Goal: Task Accomplishment & Management: Manage account settings

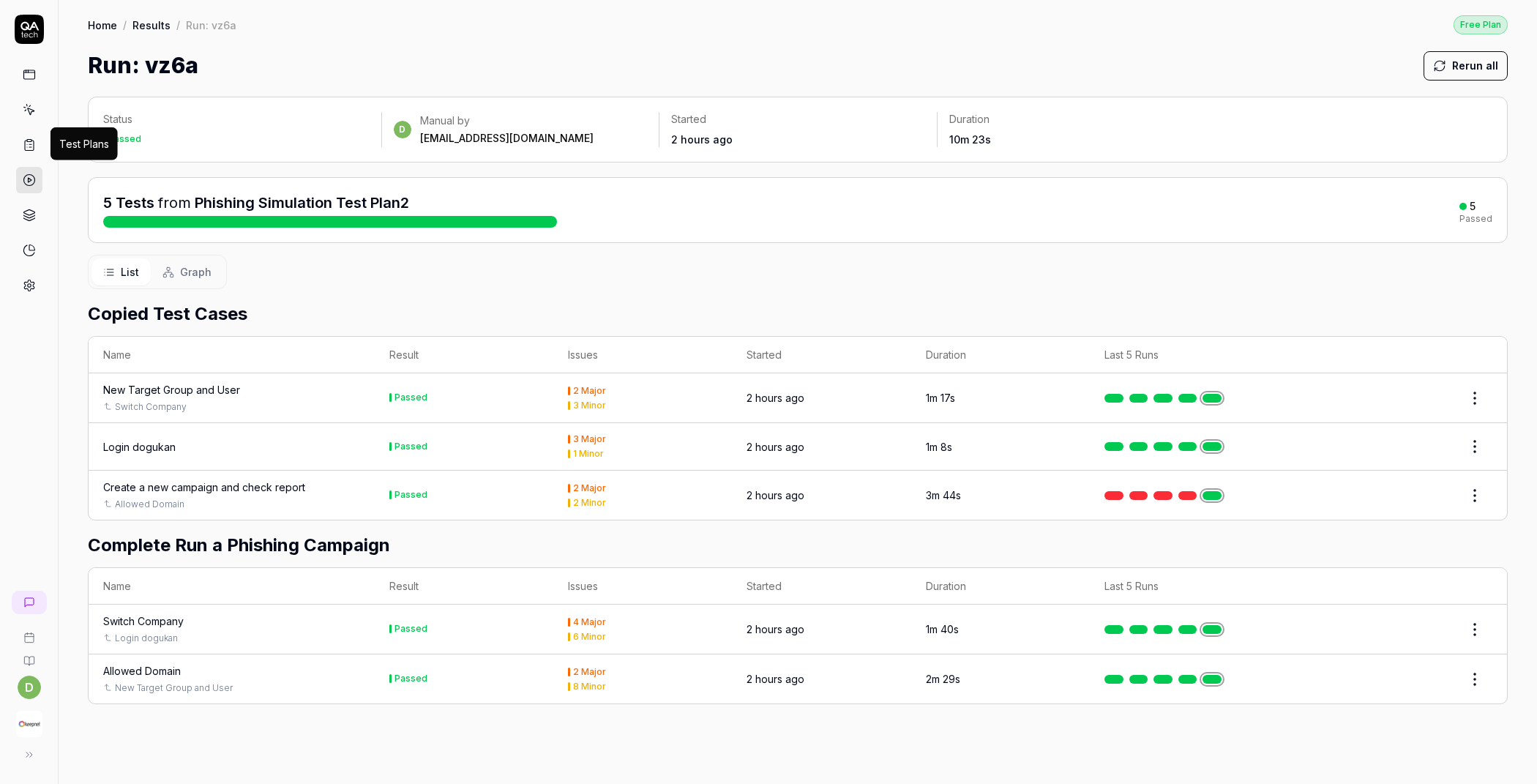
click at [24, 144] on icon at bounding box center [29, 145] width 13 height 13
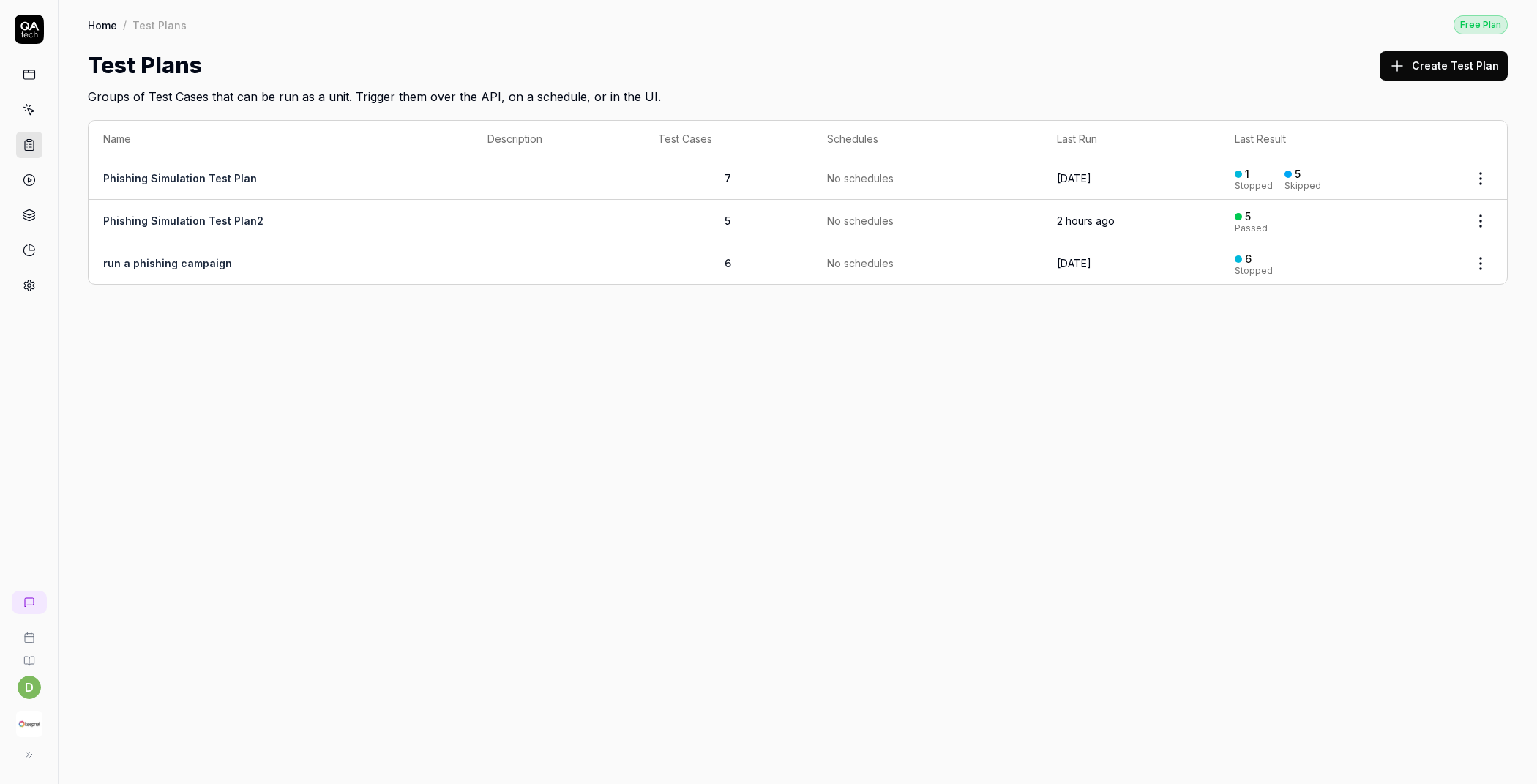
click at [226, 212] on td "Phishing Simulation Test Plan2" at bounding box center [280, 220] width 385 height 42
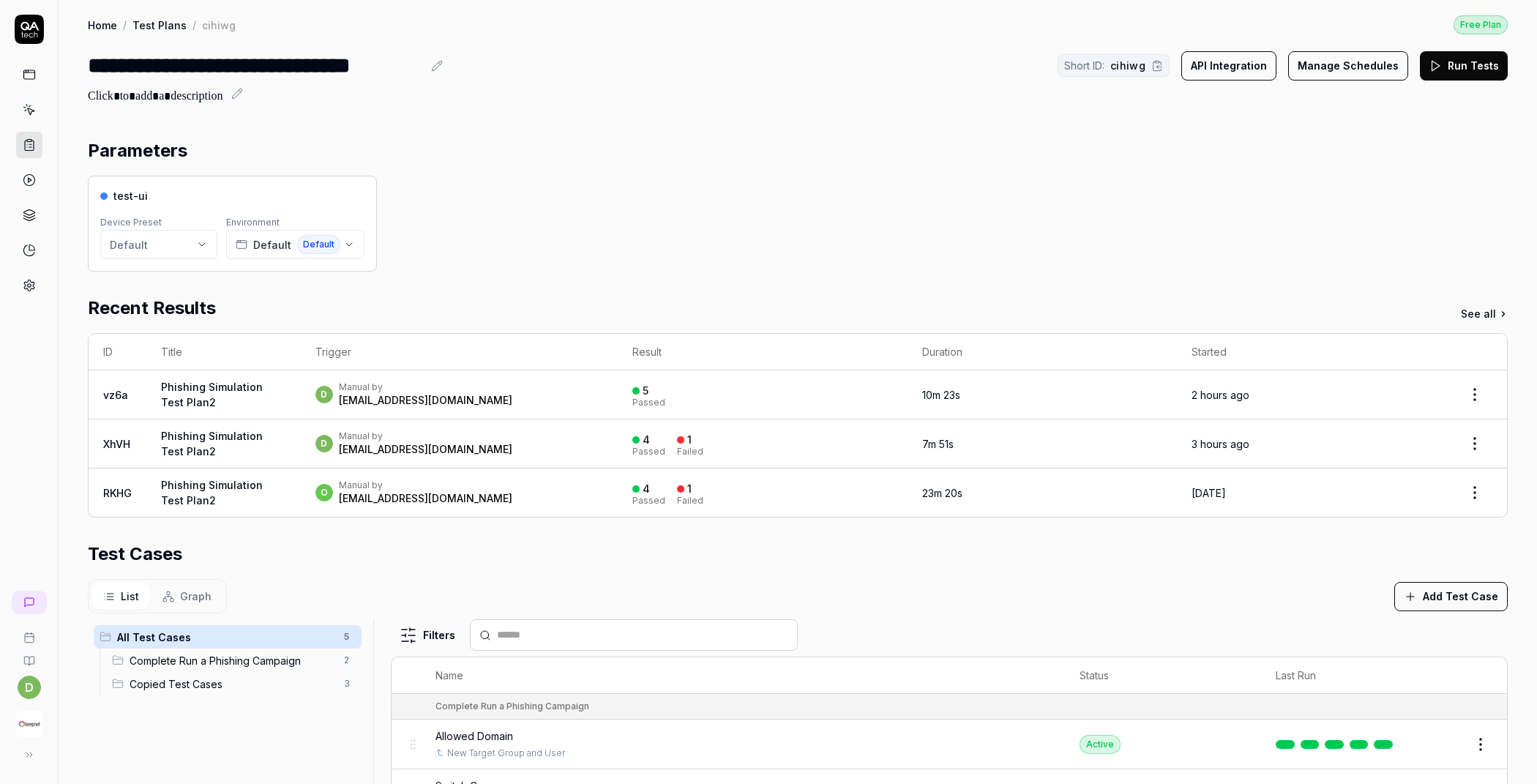
click at [1450, 75] on button "Run Tests" at bounding box center [1464, 65] width 87 height 29
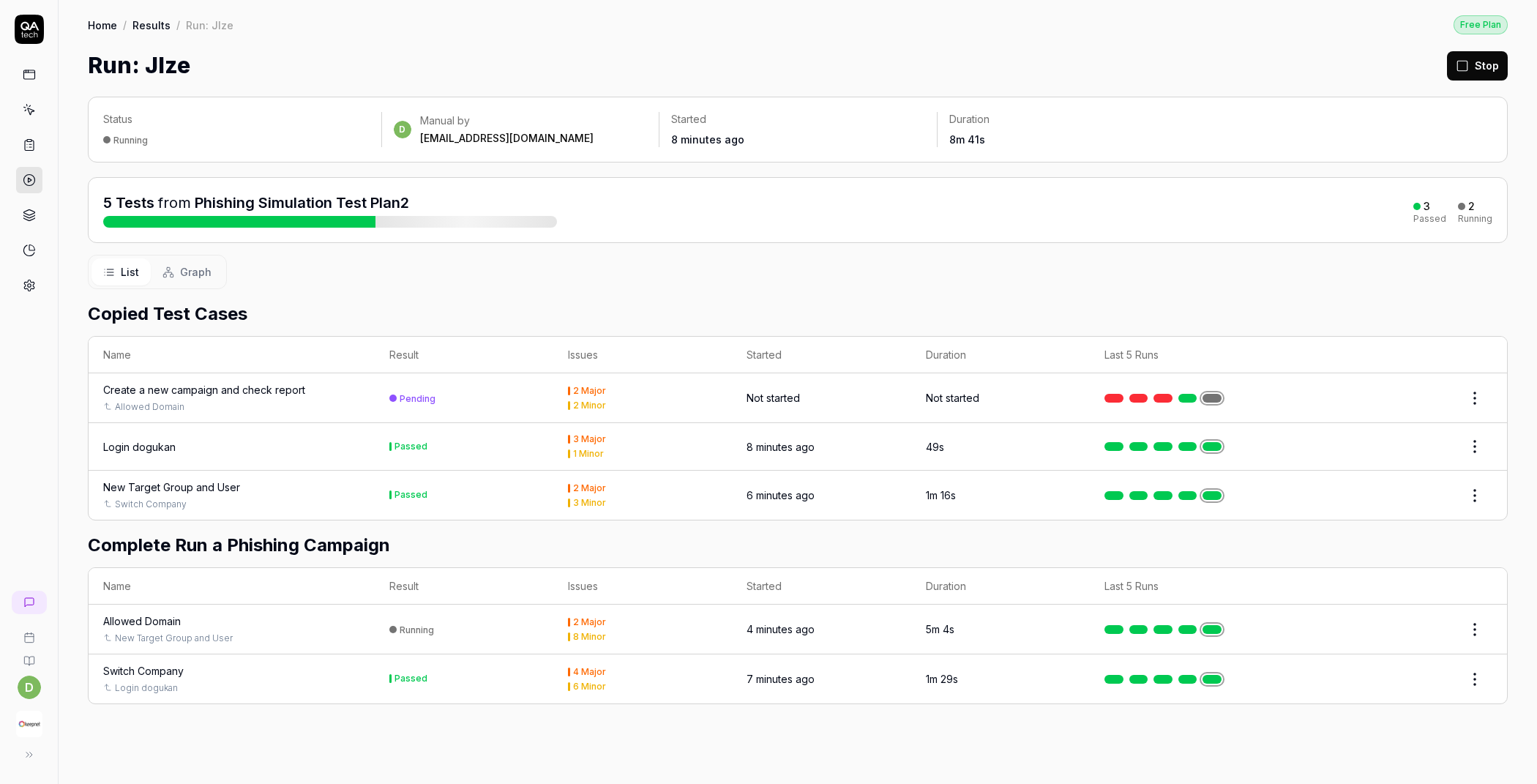
click at [483, 627] on td "Running" at bounding box center [464, 629] width 179 height 50
click at [173, 619] on div "Allowed Domain" at bounding box center [142, 620] width 77 height 15
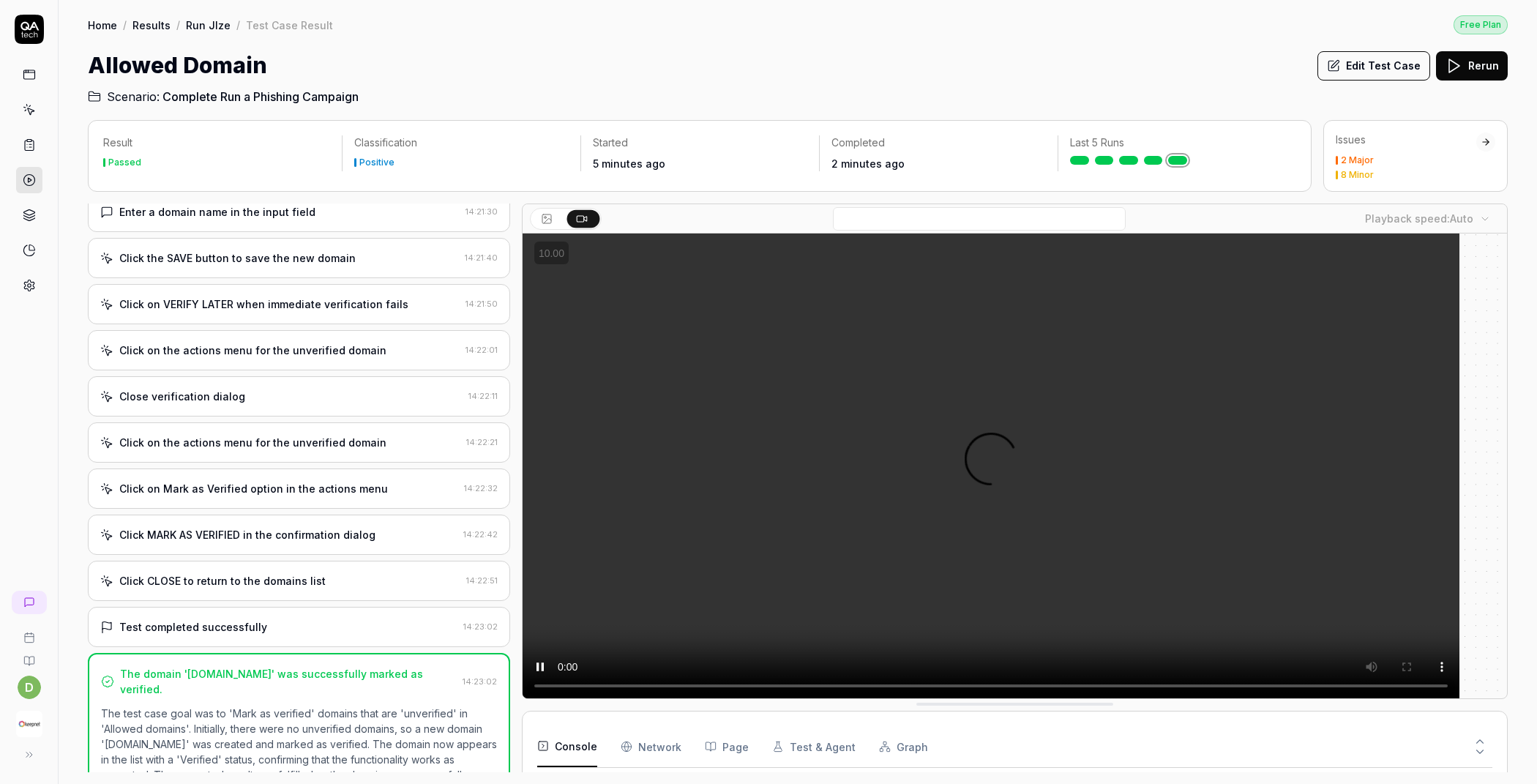
scroll to position [245, 0]
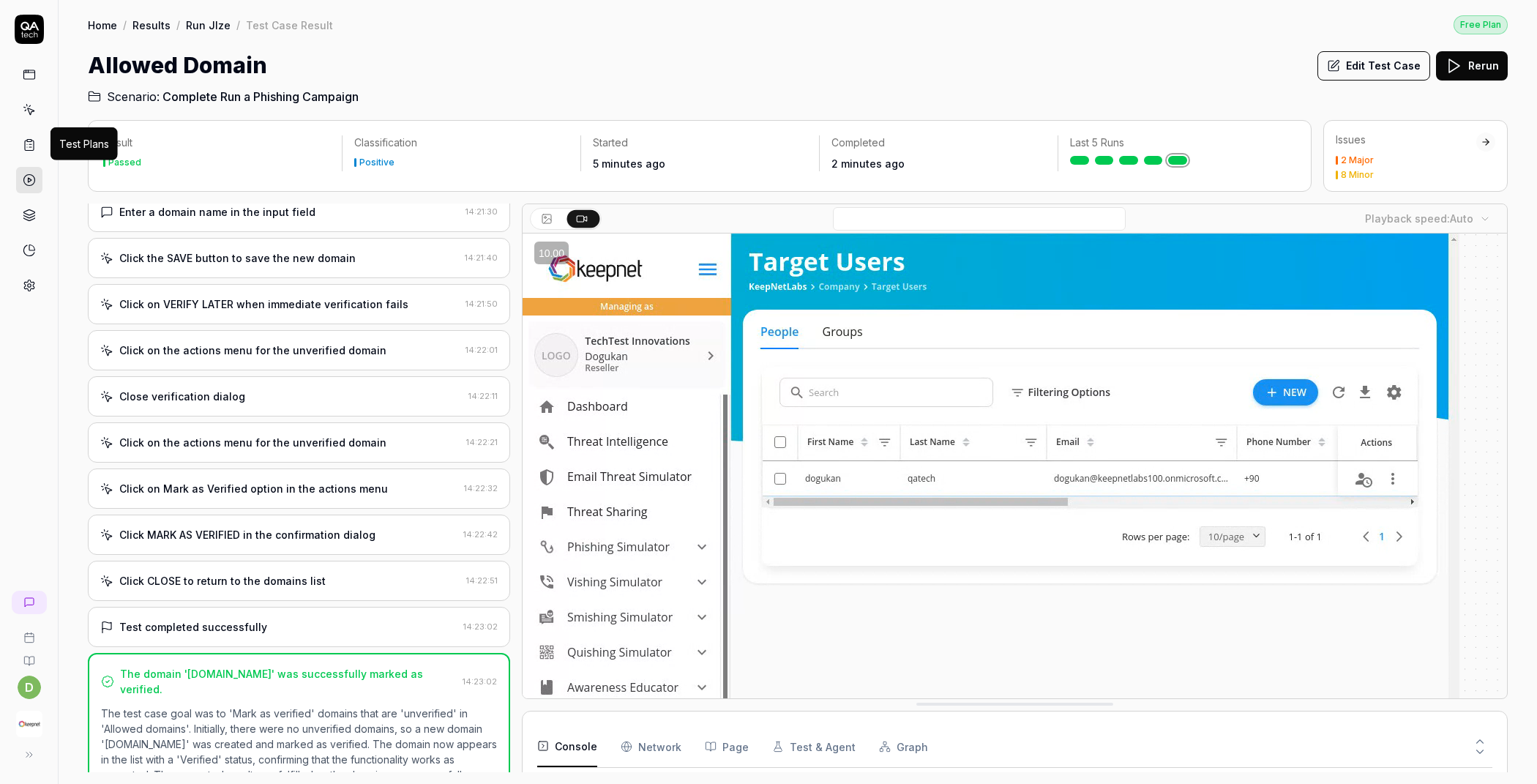
click at [29, 147] on icon at bounding box center [29, 145] width 13 height 13
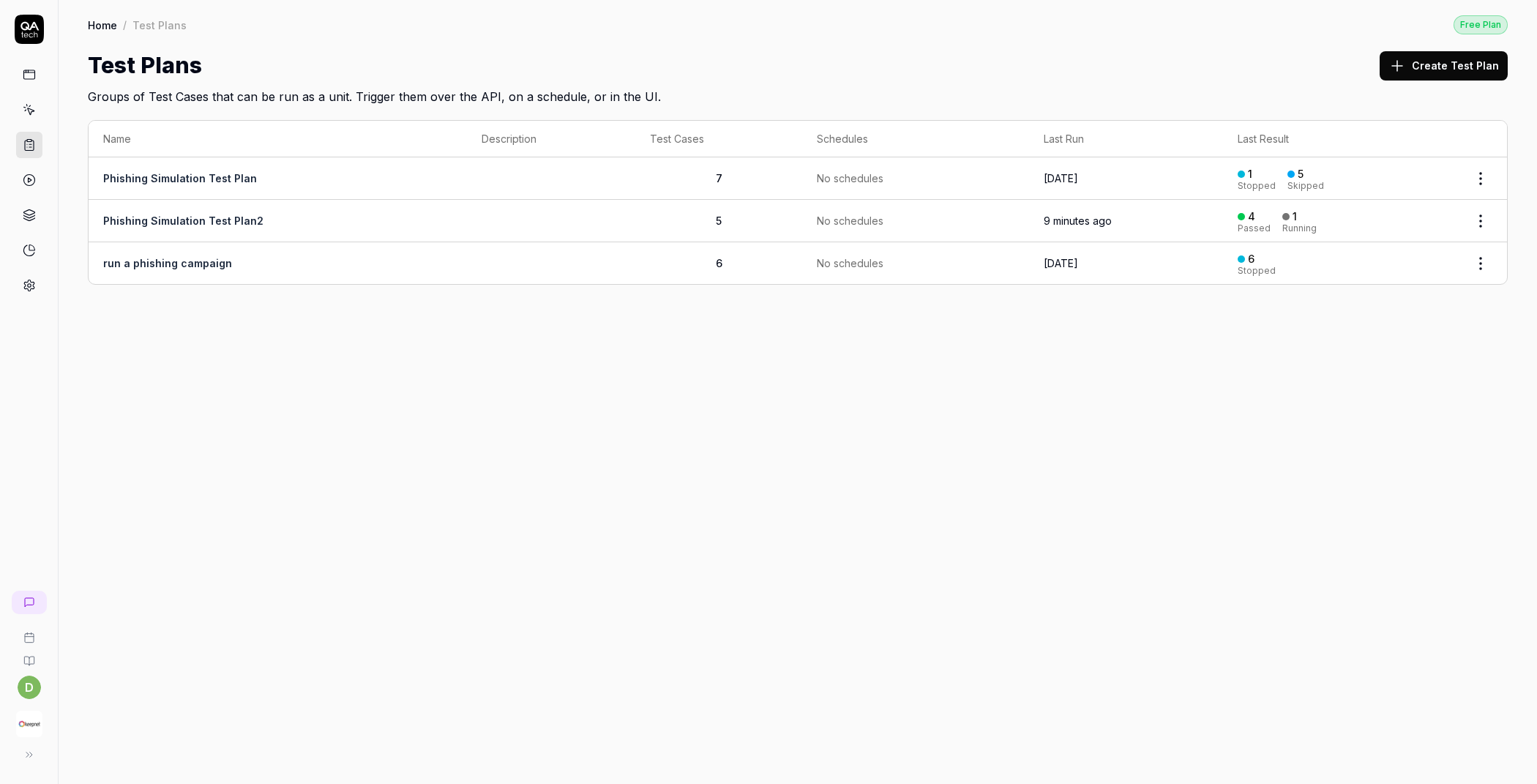
click at [427, 216] on td "Phishing Simulation Test Plan2" at bounding box center [277, 220] width 378 height 42
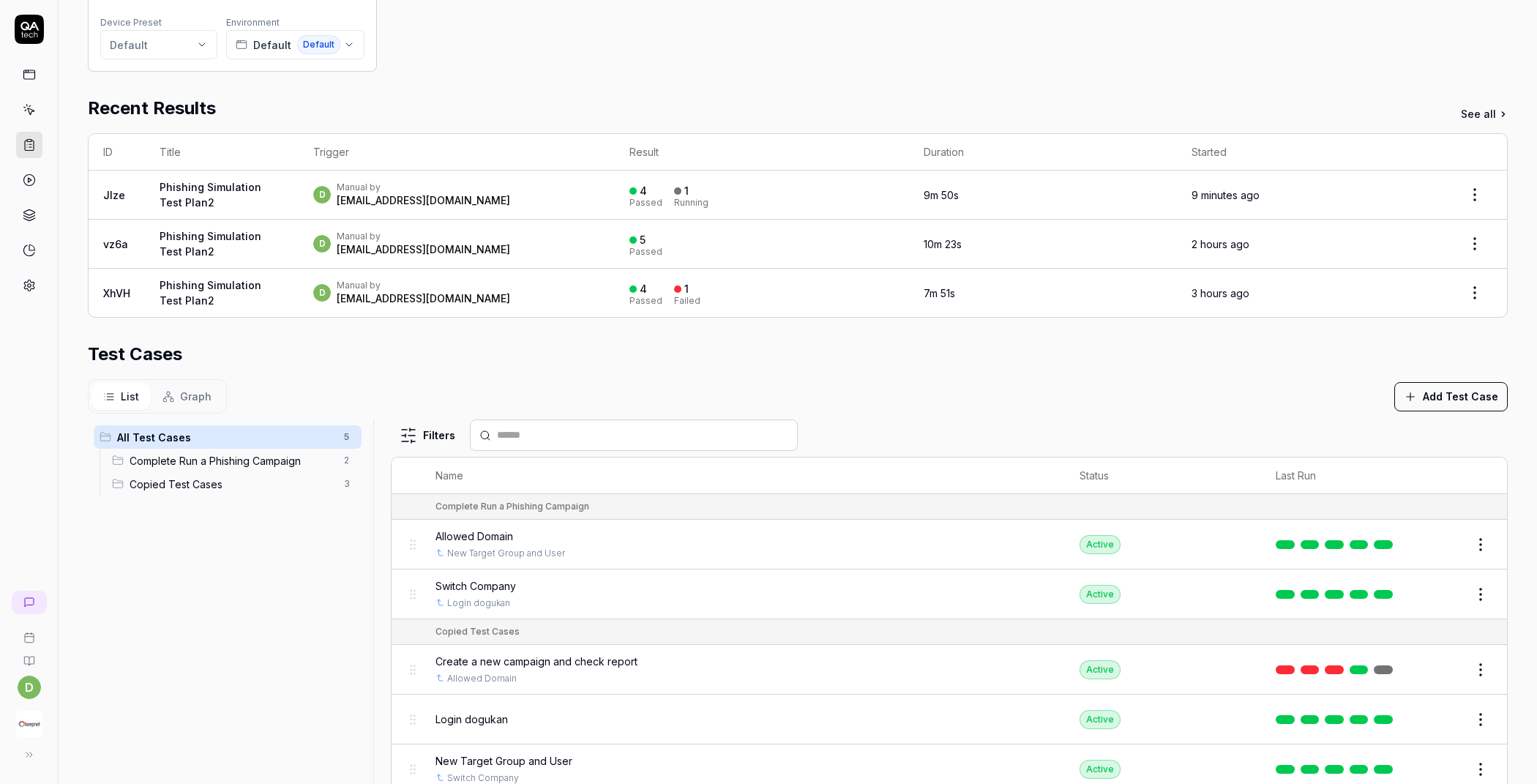
scroll to position [197, 0]
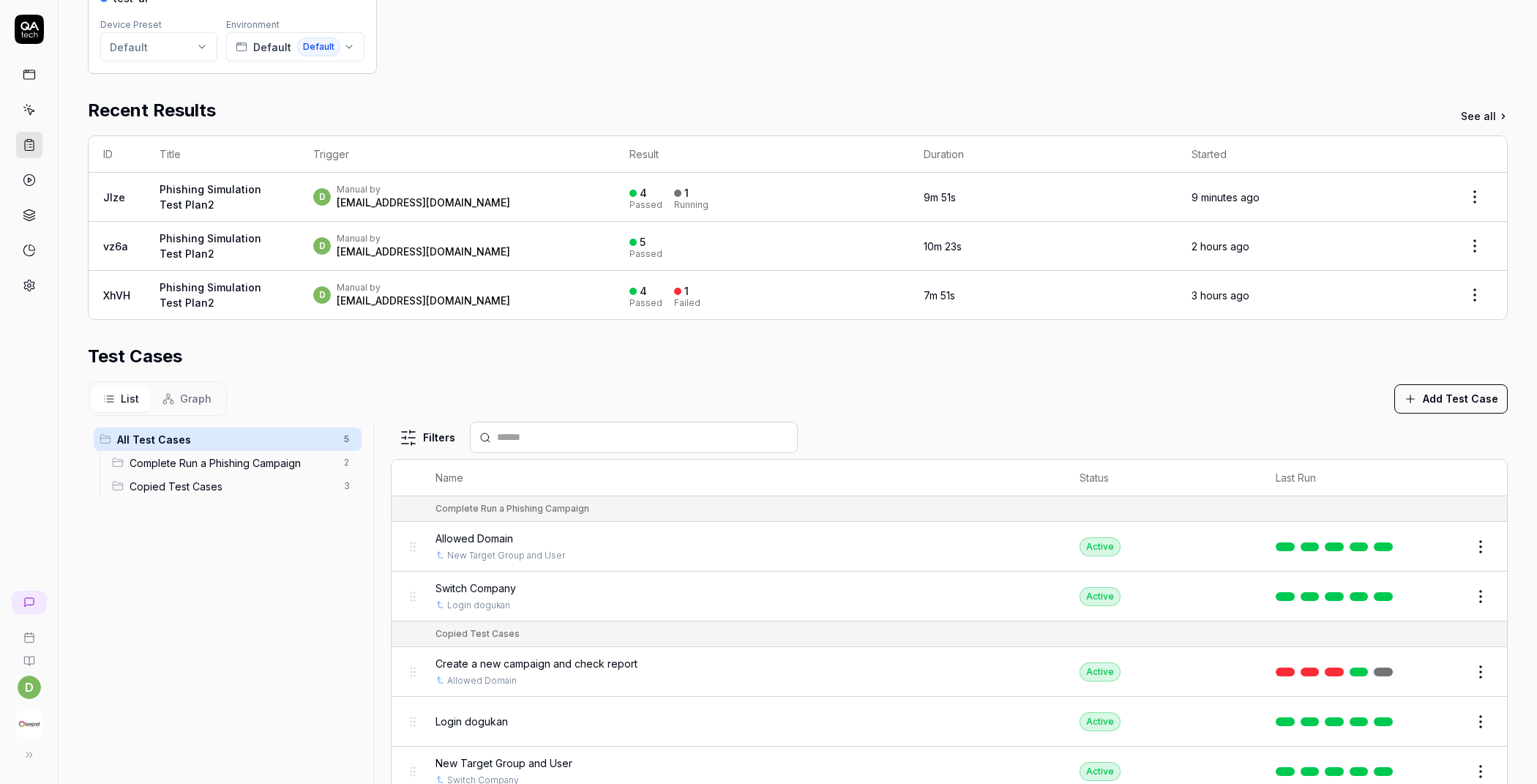
click at [553, 208] on td "d Manual by [EMAIL_ADDRESS][DOMAIN_NAME]" at bounding box center [457, 197] width 316 height 49
click at [379, 183] on div "Manual by" at bounding box center [423, 189] width 173 height 11
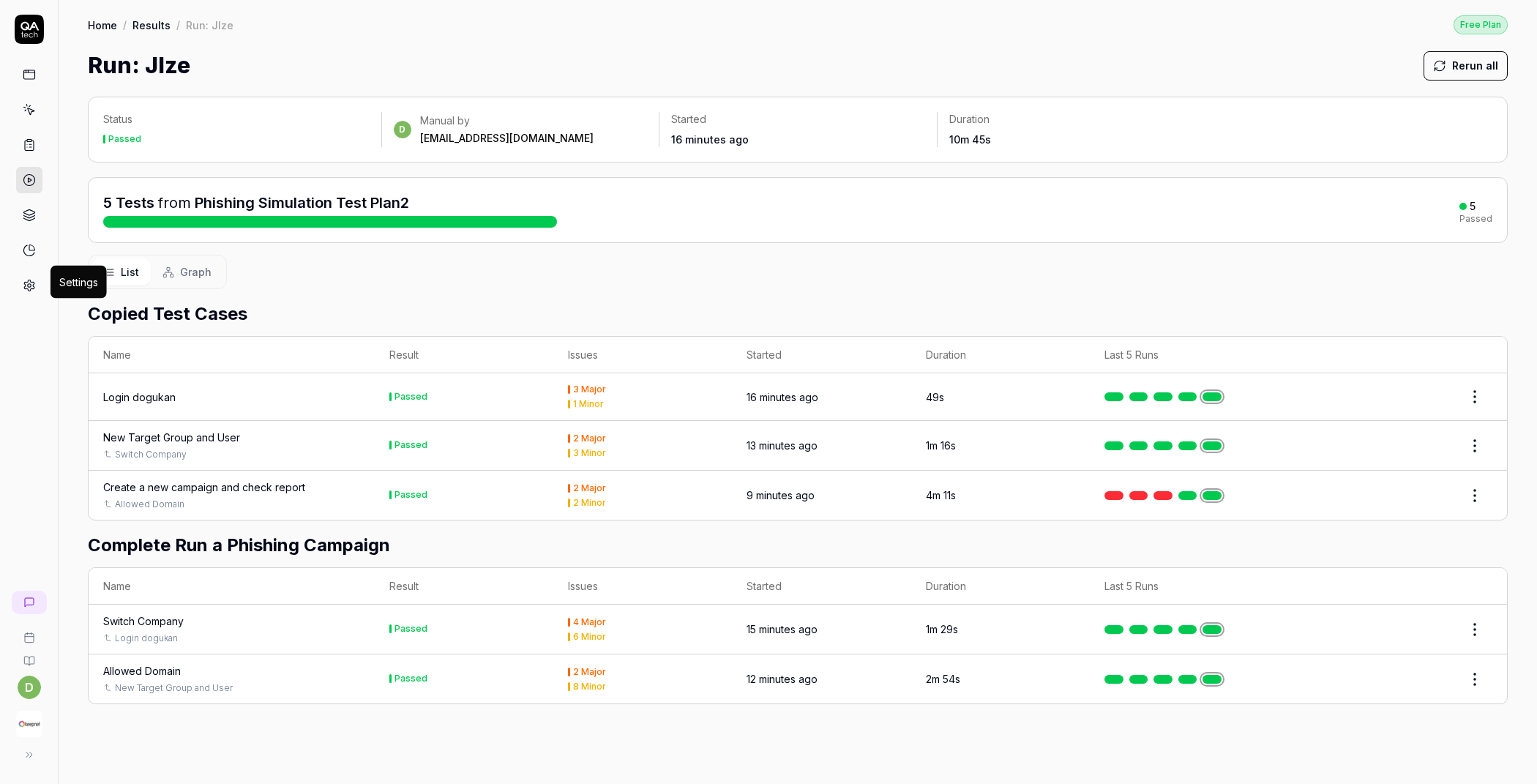
click at [24, 279] on icon at bounding box center [29, 286] width 13 height 13
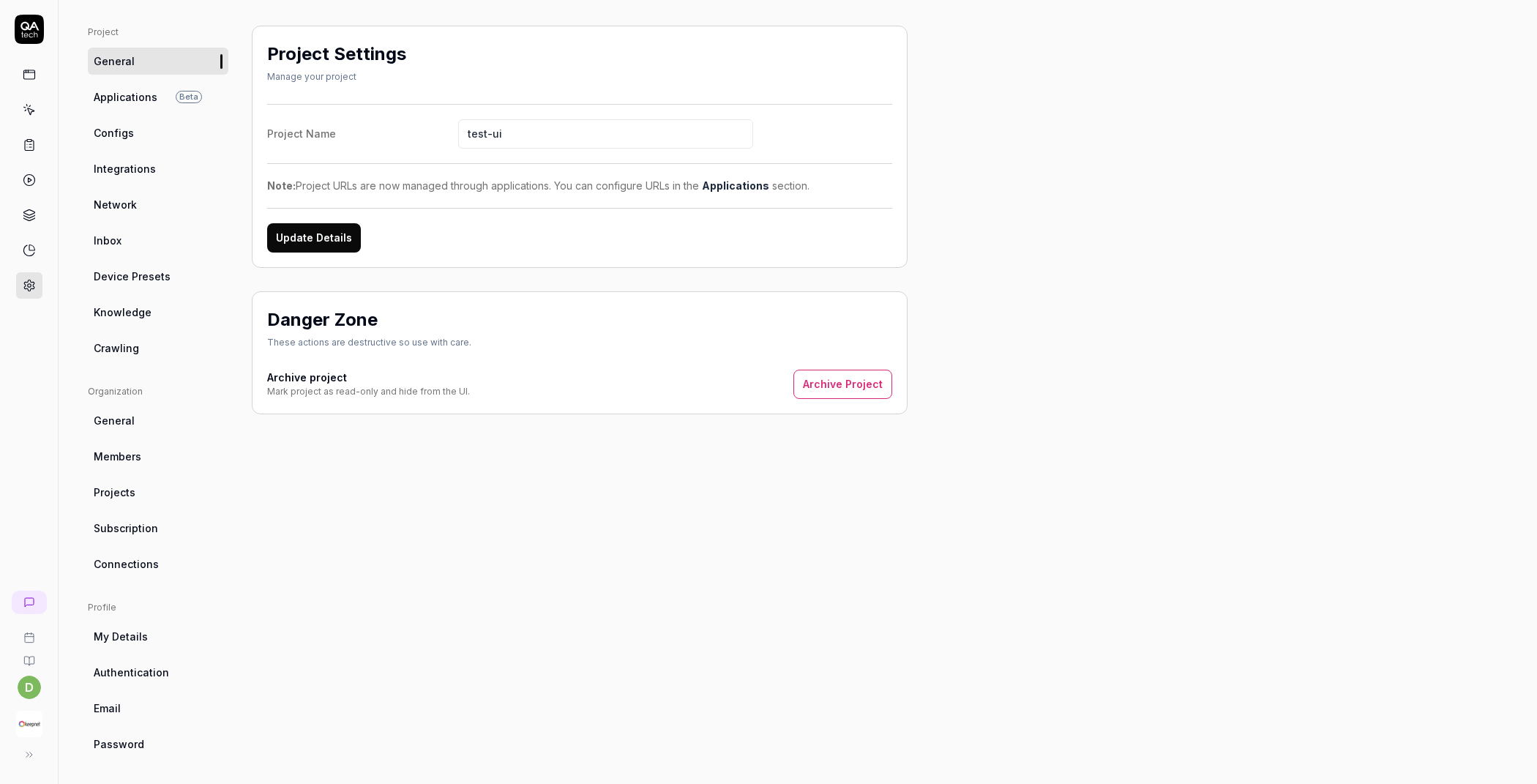
scroll to position [87, 0]
click at [130, 454] on span "Members" at bounding box center [118, 455] width 48 height 15
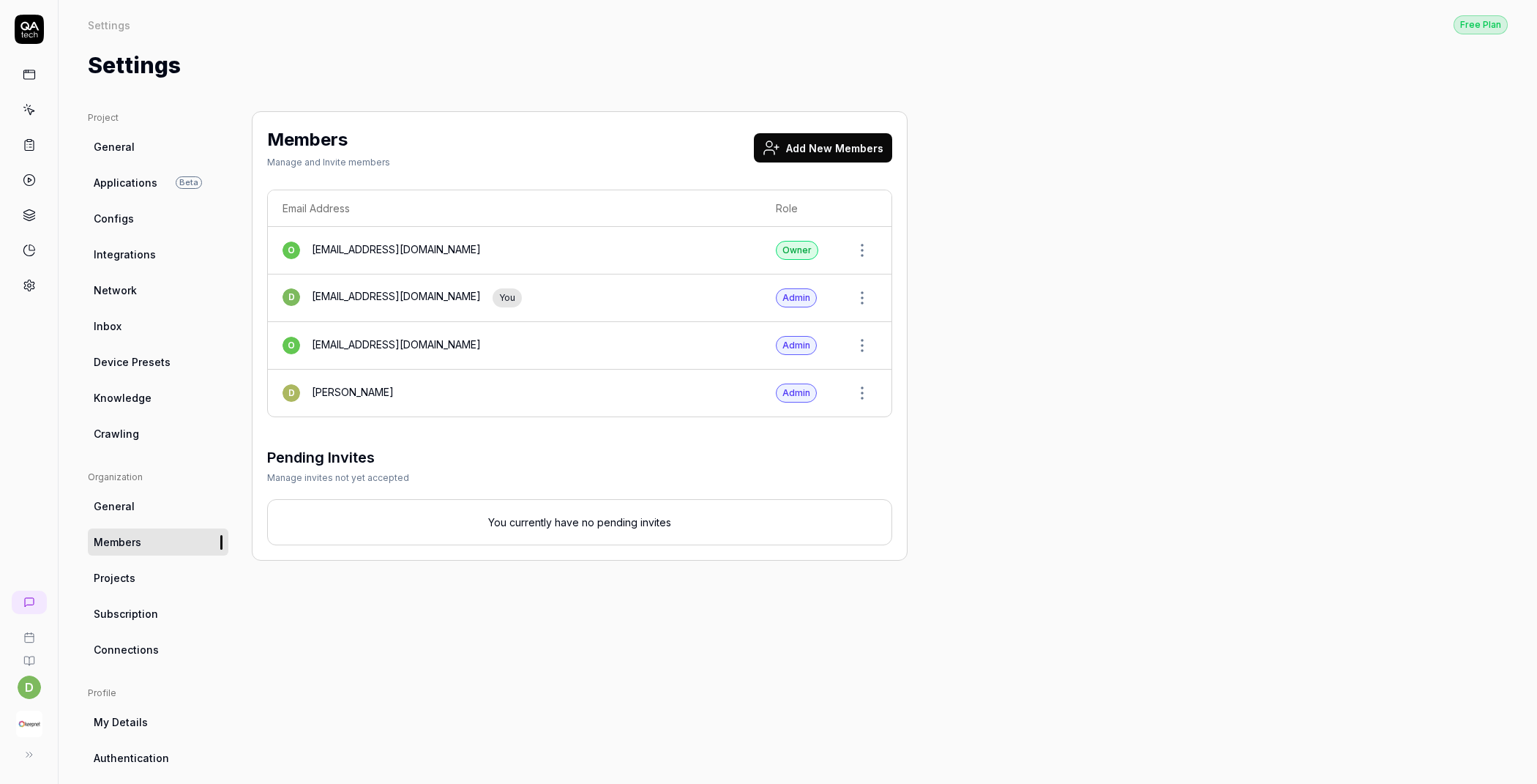
click at [826, 148] on button "Add New Members" at bounding box center [823, 148] width 138 height 29
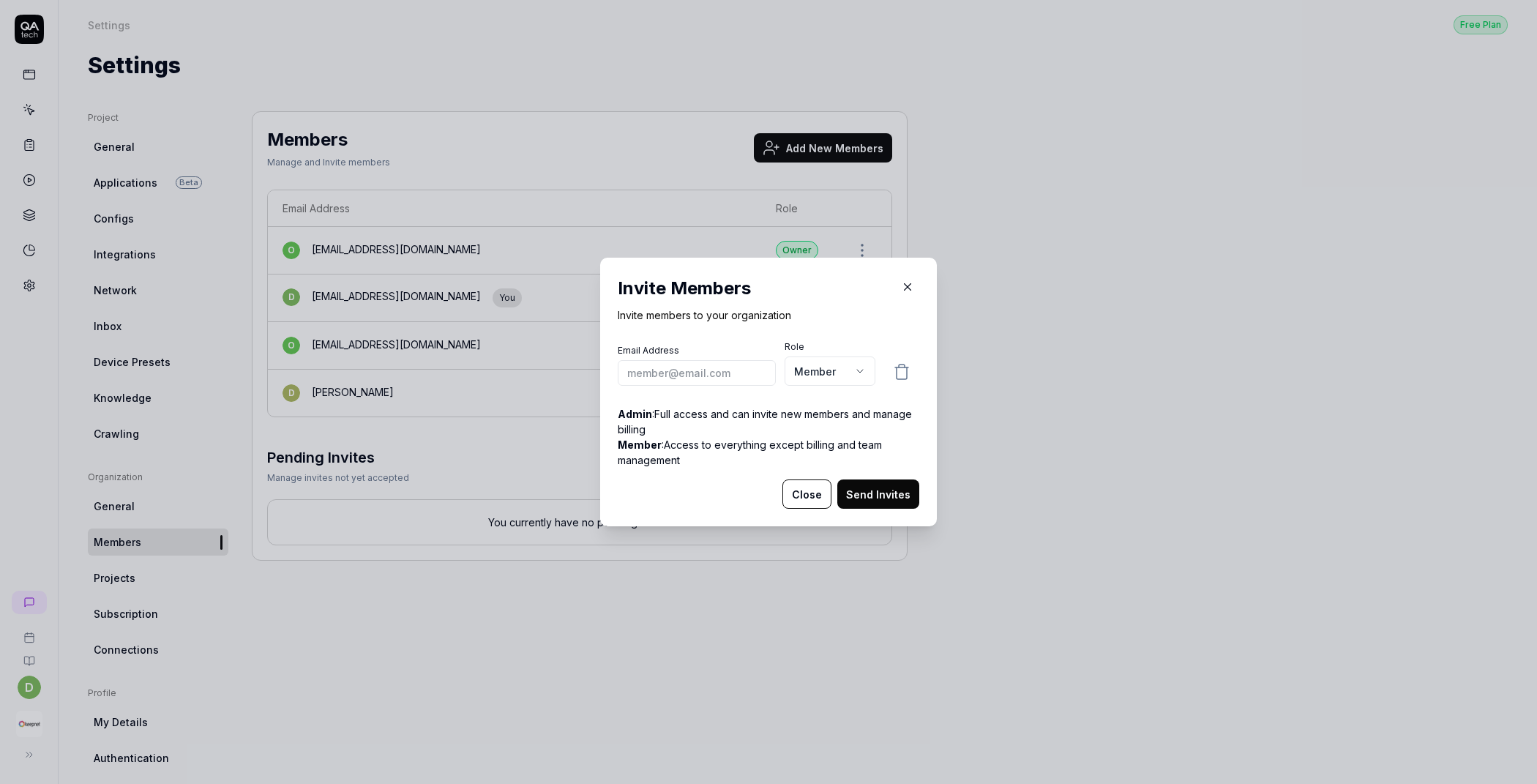
click at [822, 374] on body "d Settings Free Plan Settings Free Plan Settings Project General Applications B…" at bounding box center [768, 392] width 1537 height 784
select select "*"
click at [682, 376] on input "email" at bounding box center [697, 372] width 158 height 25
paste input "@[DOMAIN_NAME]"
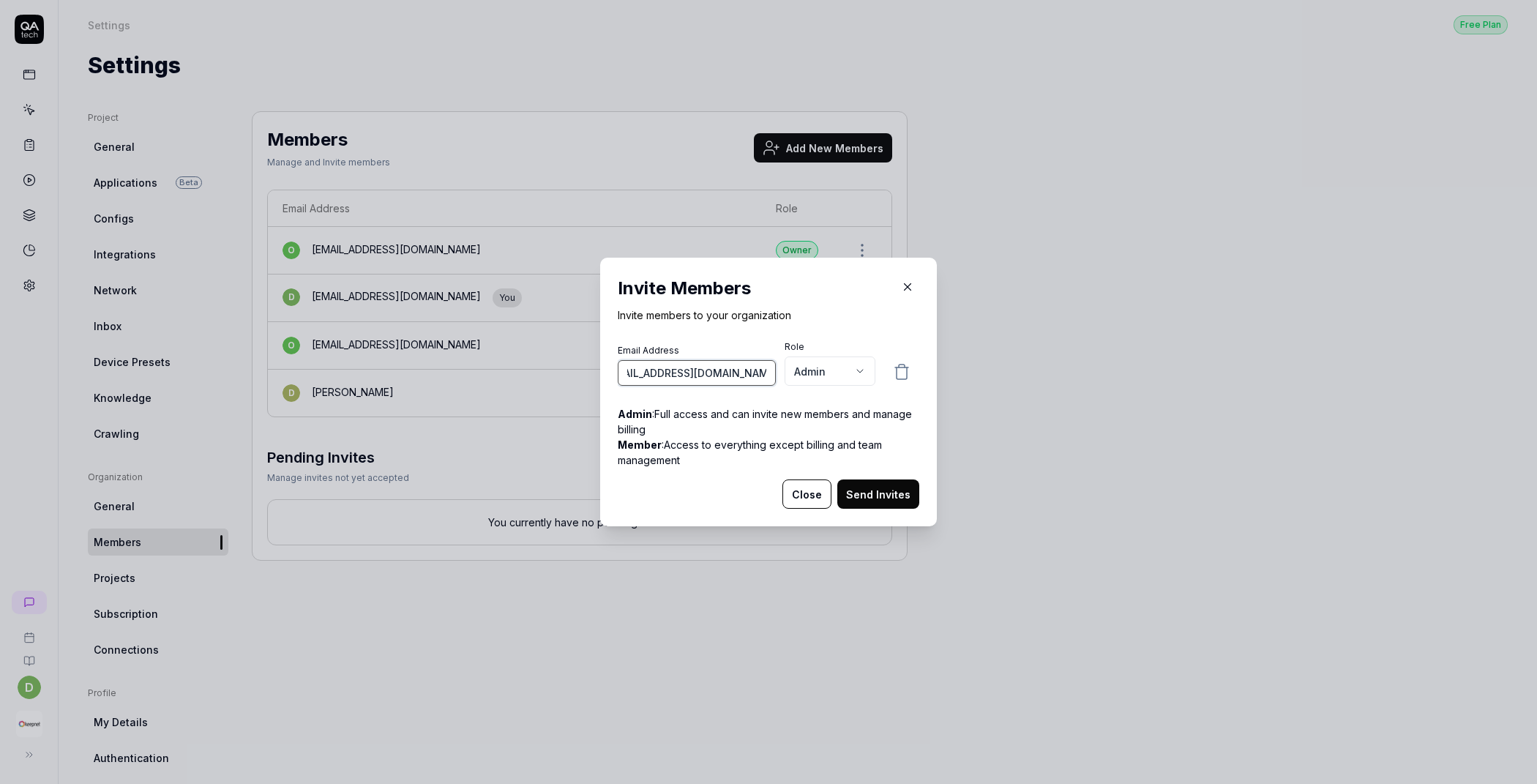
type input "[EMAIL_ADDRESS][DOMAIN_NAME]"
click at [873, 494] on button "Send Invites" at bounding box center [878, 494] width 82 height 29
